Goal: Find specific page/section: Find specific page/section

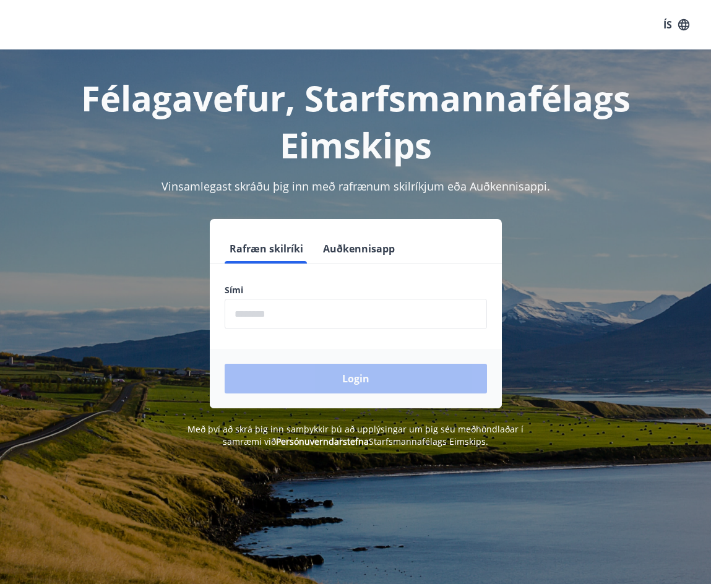
click at [358, 311] on input "phone" at bounding box center [356, 314] width 262 height 30
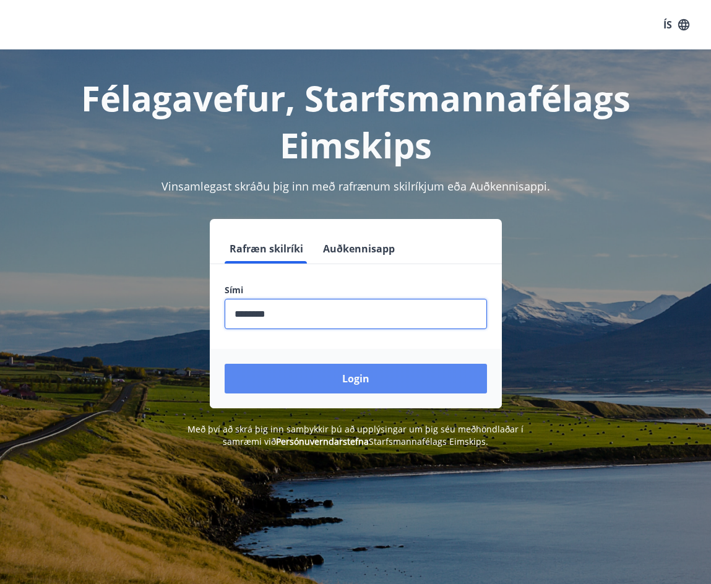
type input "********"
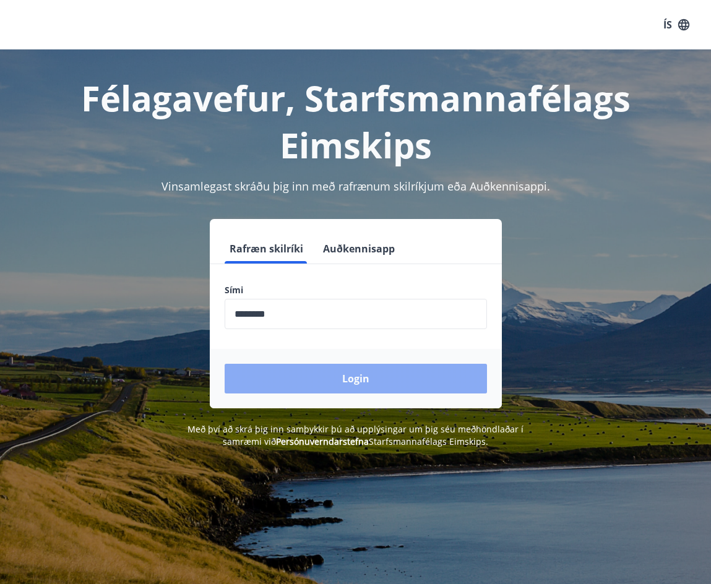
click at [350, 382] on button "Login" at bounding box center [356, 379] width 262 height 30
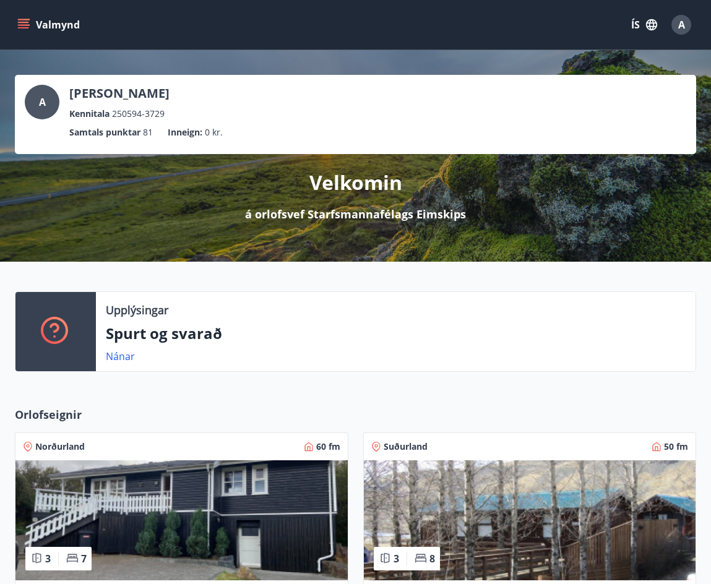
click at [26, 24] on icon "menu" at bounding box center [23, 25] width 12 height 12
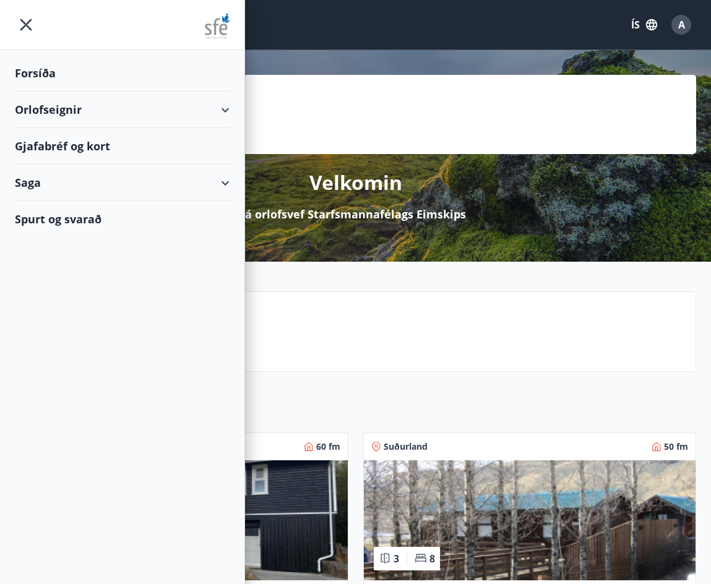
click at [106, 144] on div "Gjafabréf og kort" at bounding box center [122, 146] width 215 height 37
click at [32, 22] on icon "menu" at bounding box center [26, 25] width 22 height 22
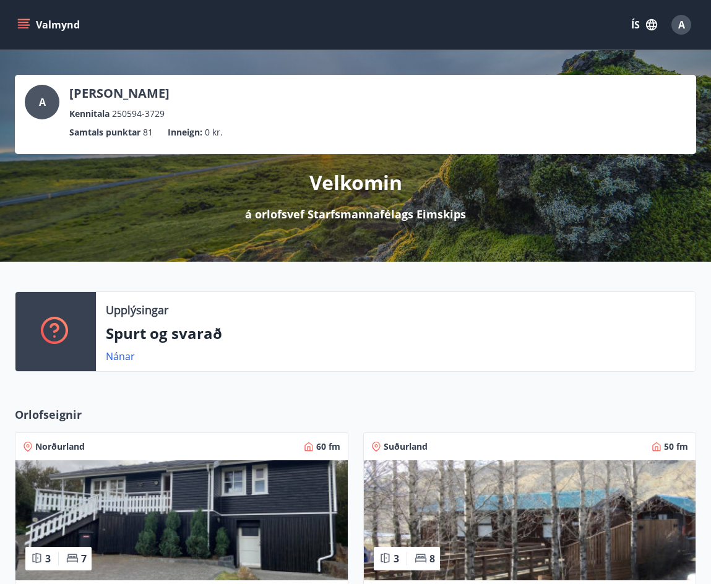
scroll to position [371, 0]
